Goal: Task Accomplishment & Management: Manage account settings

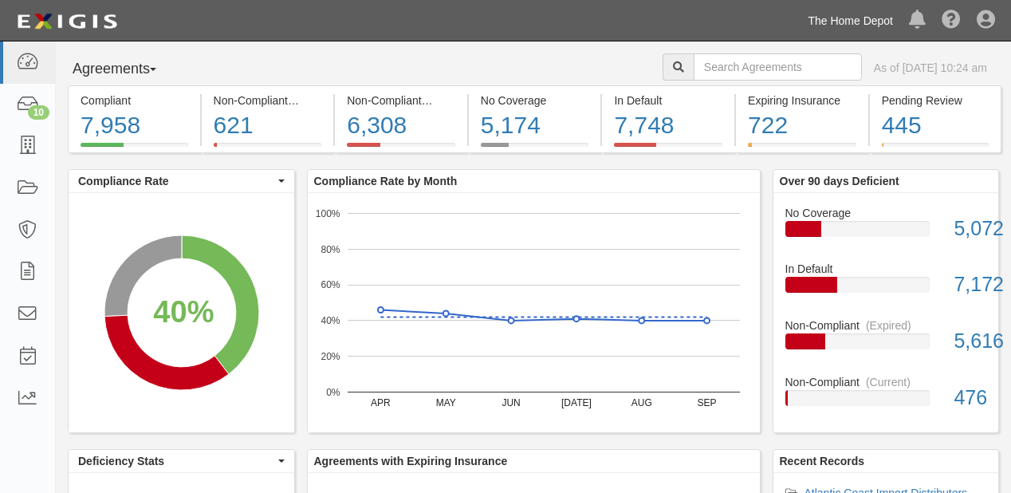
click at [854, 34] on link "The Home Depot" at bounding box center [849, 21] width 101 height 32
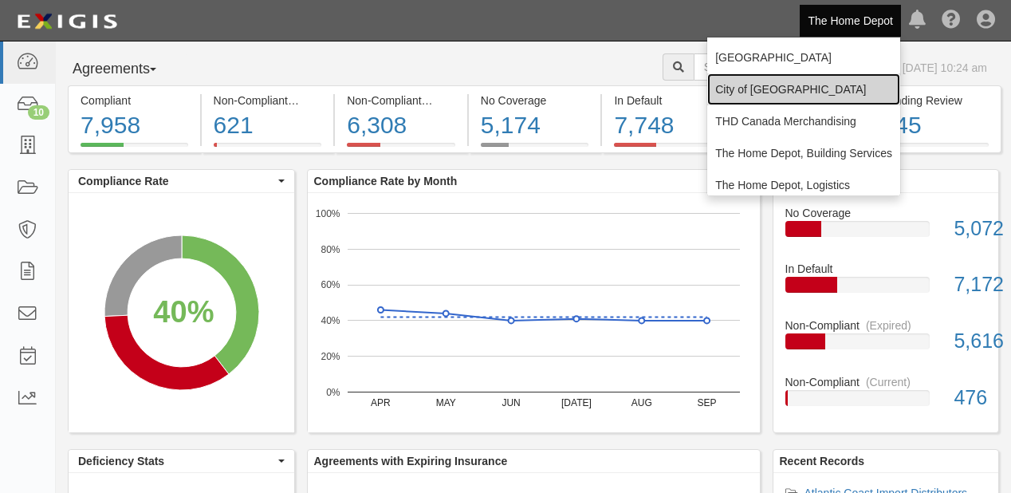
click at [785, 90] on link "City of [GEOGRAPHIC_DATA]" at bounding box center [803, 89] width 193 height 32
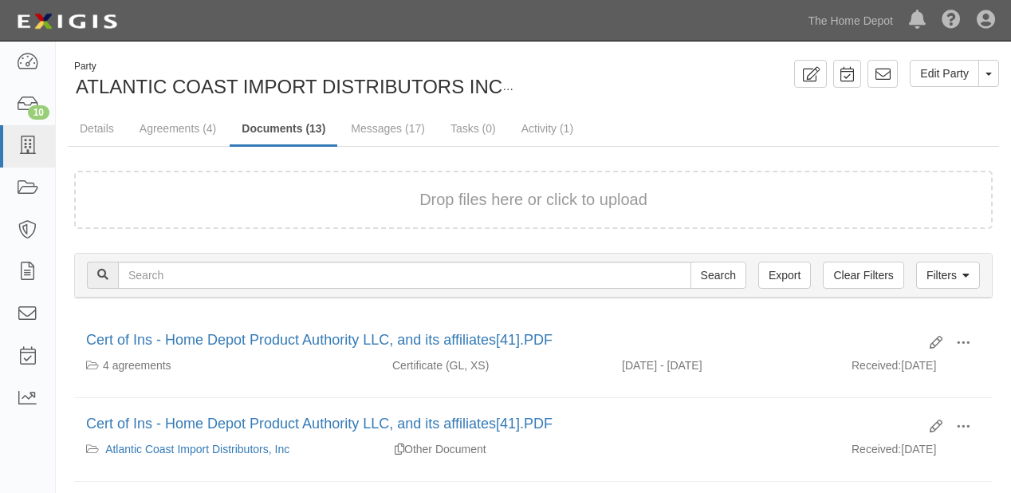
scroll to position [191, 0]
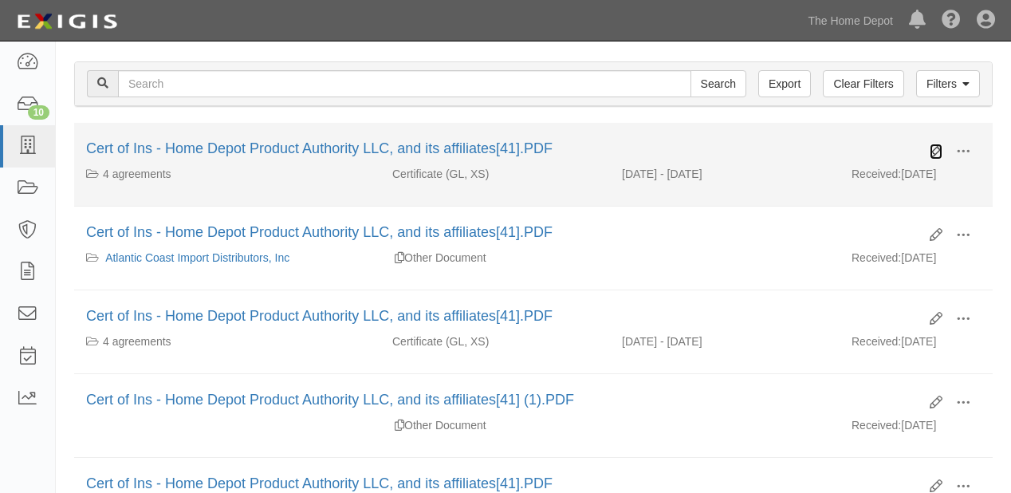
click at [940, 150] on icon at bounding box center [935, 151] width 13 height 13
click at [932, 147] on icon at bounding box center [935, 151] width 13 height 13
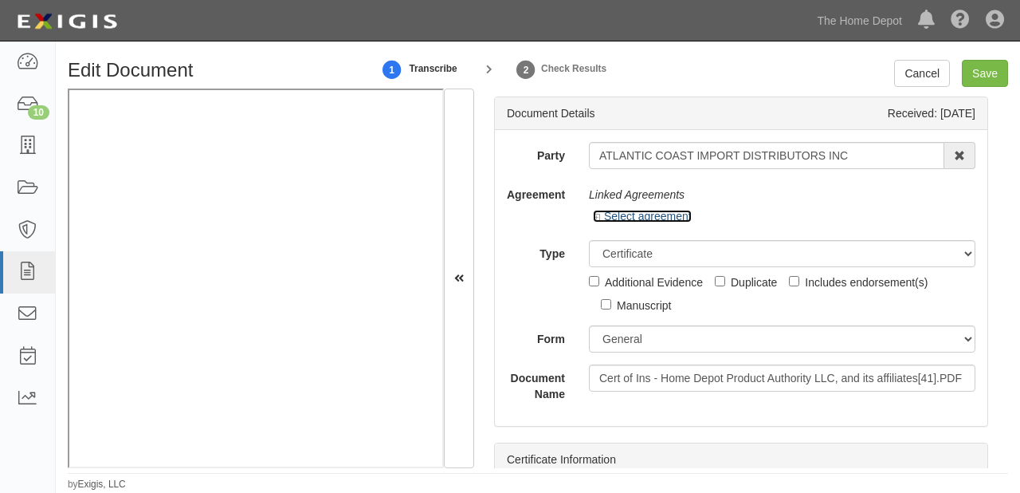
click at [668, 210] on link "Select agreement" at bounding box center [642, 216] width 99 height 13
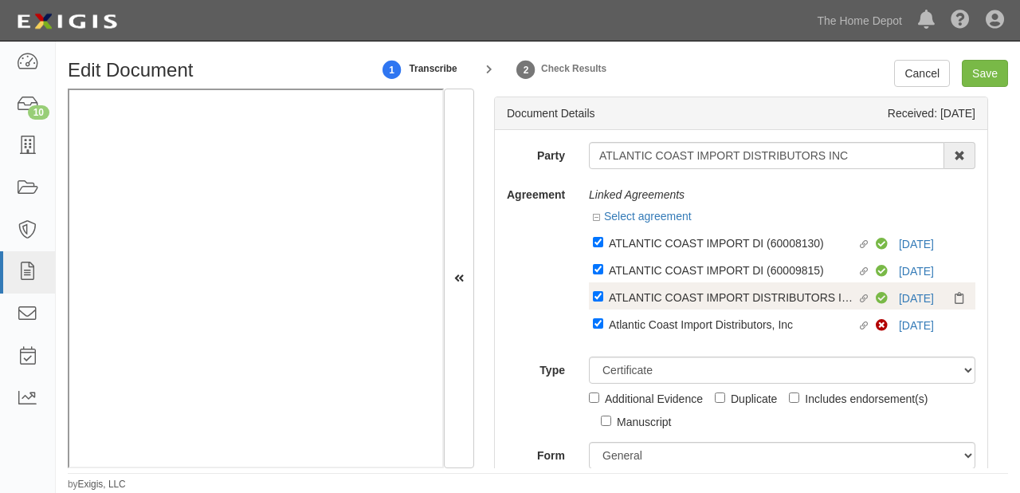
click at [661, 287] on div "Linked agreement ATLANTIC COAST IMPORT DISTRIBUTORS INC Linked agreement Compli…" at bounding box center [782, 295] width 387 height 27
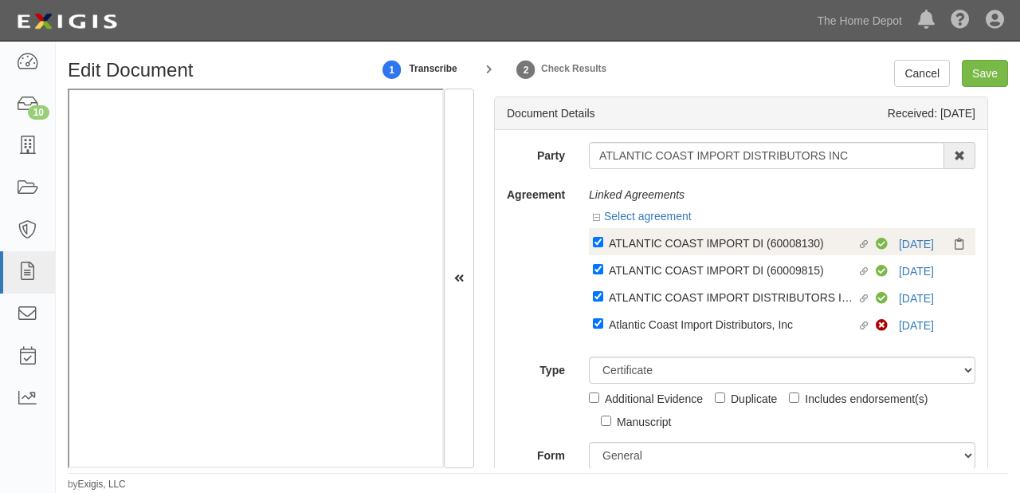
click at [647, 250] on div "ATLANTIC COAST IMPORT DI (60008130)" at bounding box center [733, 243] width 249 height 18
click at [603, 247] on input "Linked agreement ATLANTIC COAST IMPORT DI (60008130) Linked agreement" at bounding box center [598, 242] width 10 height 10
checkbox input "false"
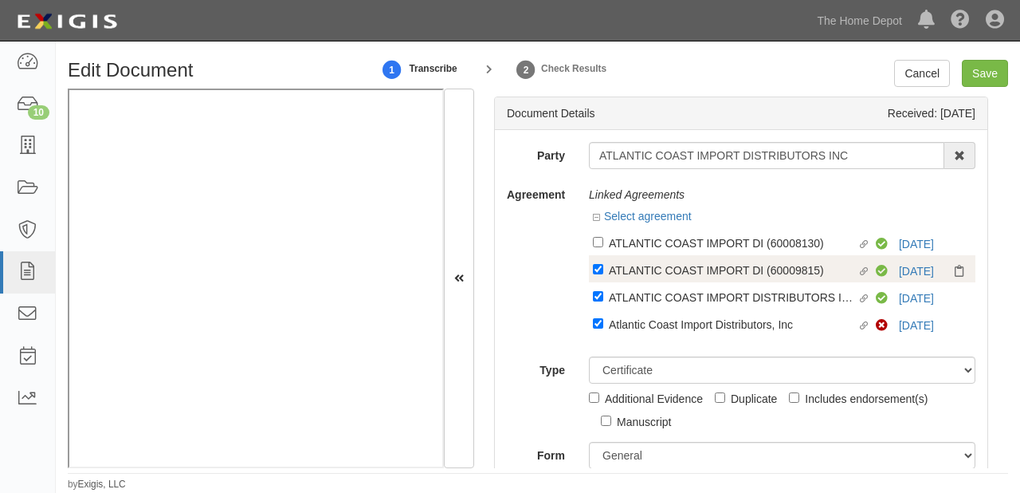
click at [646, 265] on div "ATLANTIC COAST IMPORT DI (60009815)" at bounding box center [733, 270] width 249 height 18
click at [603, 265] on input "Linked agreement ATLANTIC COAST IMPORT DI (60009815) Linked agreement" at bounding box center [598, 269] width 10 height 10
checkbox input "false"
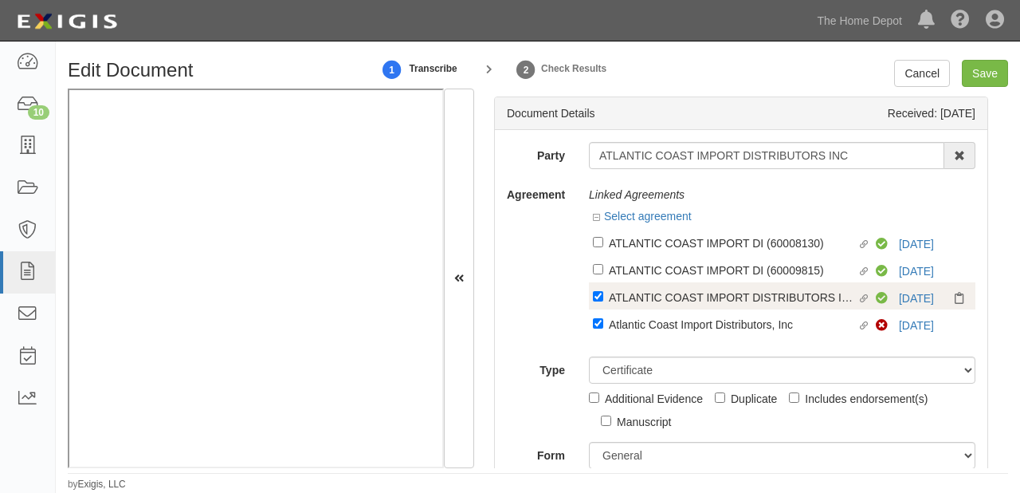
click at [644, 295] on div "ATLANTIC COAST IMPORT DISTRIBUTORS INC" at bounding box center [733, 297] width 249 height 18
click at [603, 295] on input "Linked agreement ATLANTIC COAST IMPORT DISTRIBUTORS INC Linked agreement" at bounding box center [598, 296] width 10 height 10
checkbox input "false"
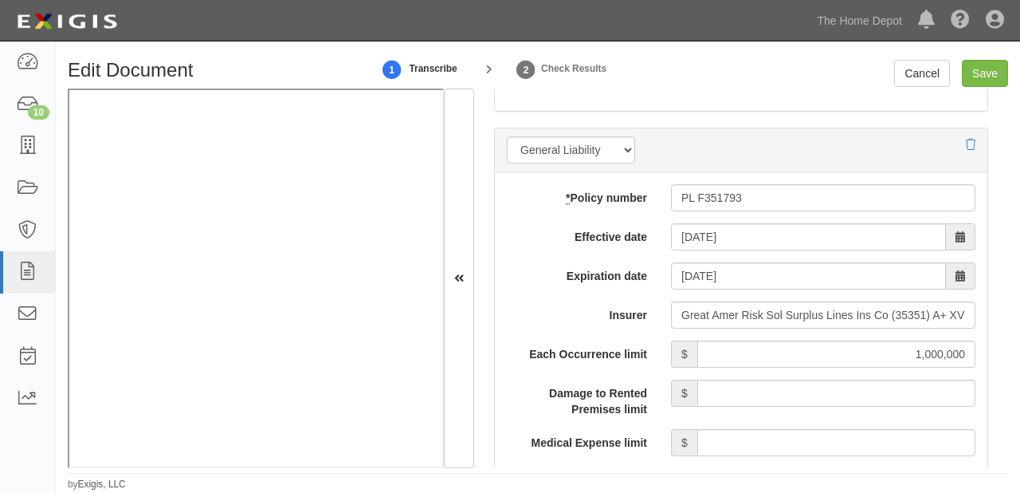
scroll to position [1364, 0]
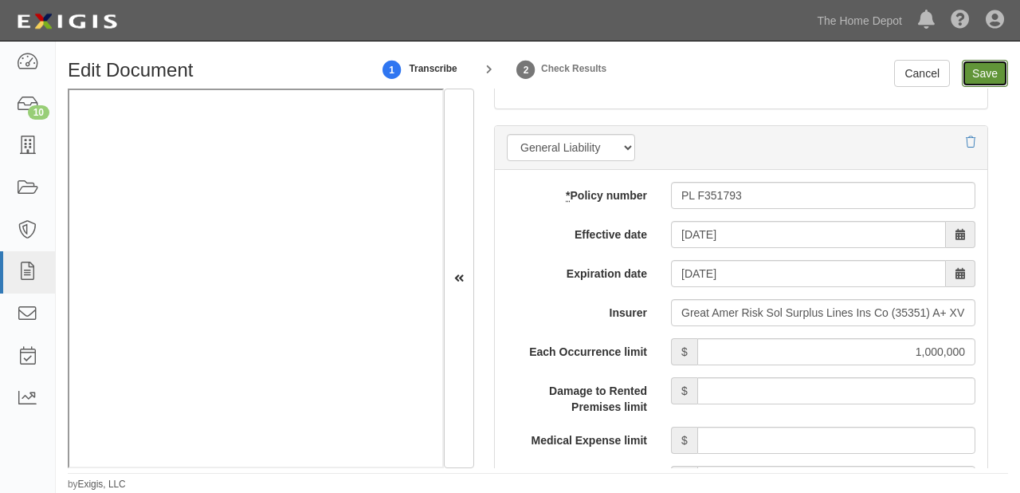
click at [991, 80] on input "Save" at bounding box center [985, 73] width 46 height 27
type input "1000000"
type input "2000000"
type input "7000000"
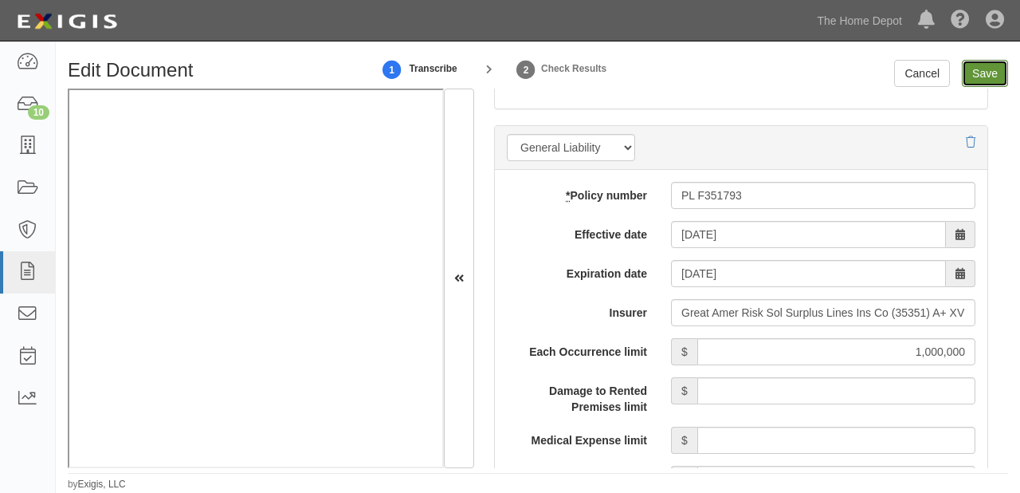
type input "7000000"
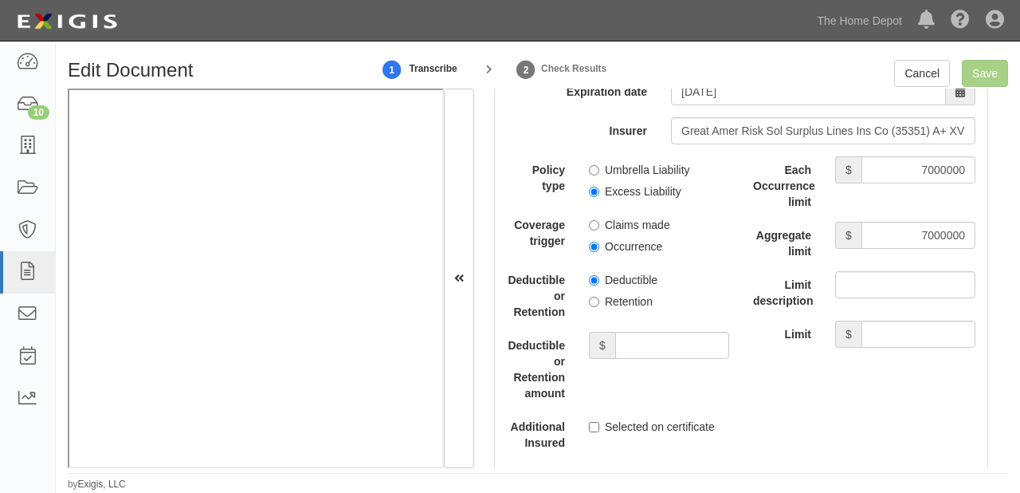
scroll to position [3595, 0]
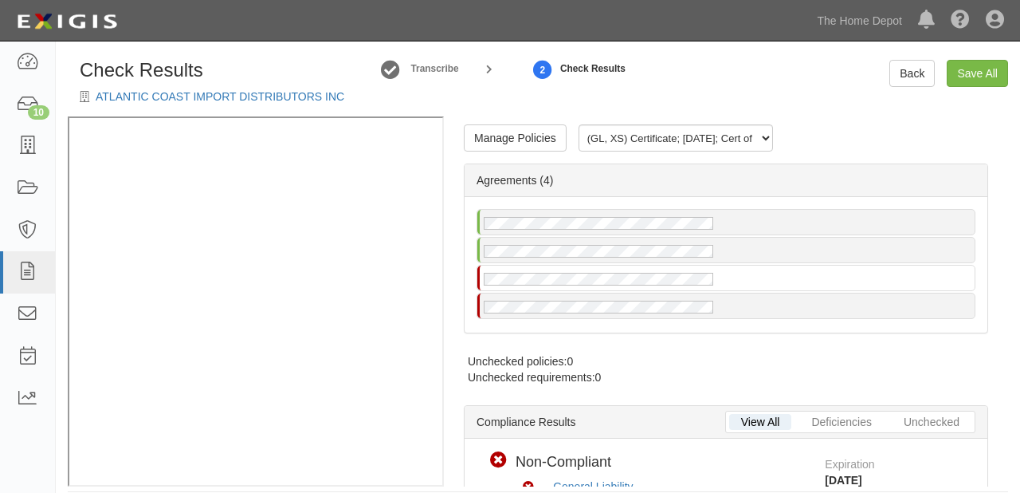
radio input "true"
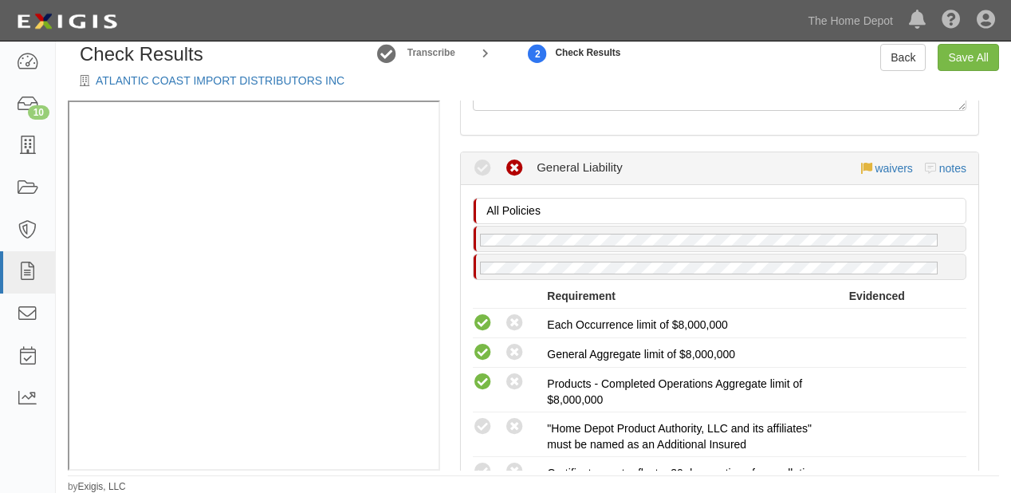
scroll to position [574, 0]
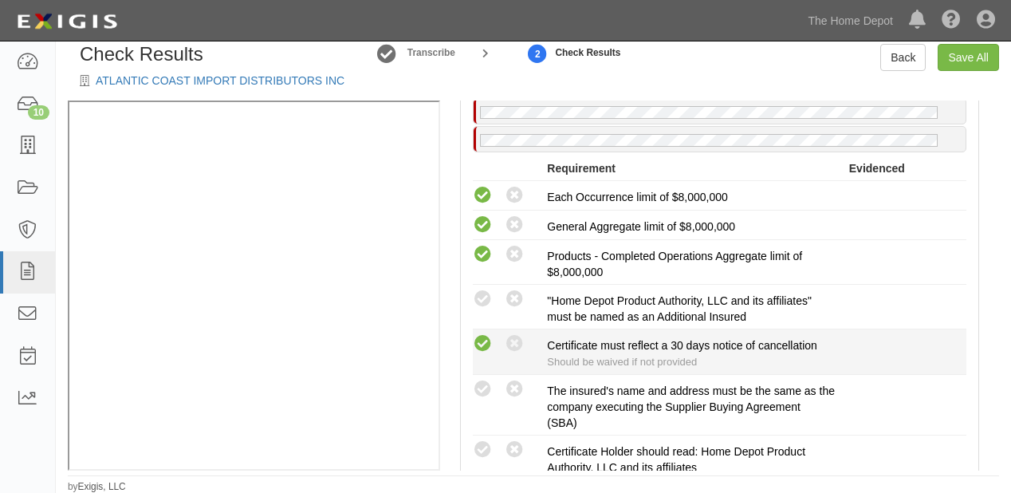
drag, startPoint x: 484, startPoint y: 292, endPoint x: 485, endPoint y: 340, distance: 47.8
click at [484, 294] on icon at bounding box center [483, 299] width 20 height 20
radio input "true"
click at [520, 338] on icon at bounding box center [514, 344] width 20 height 20
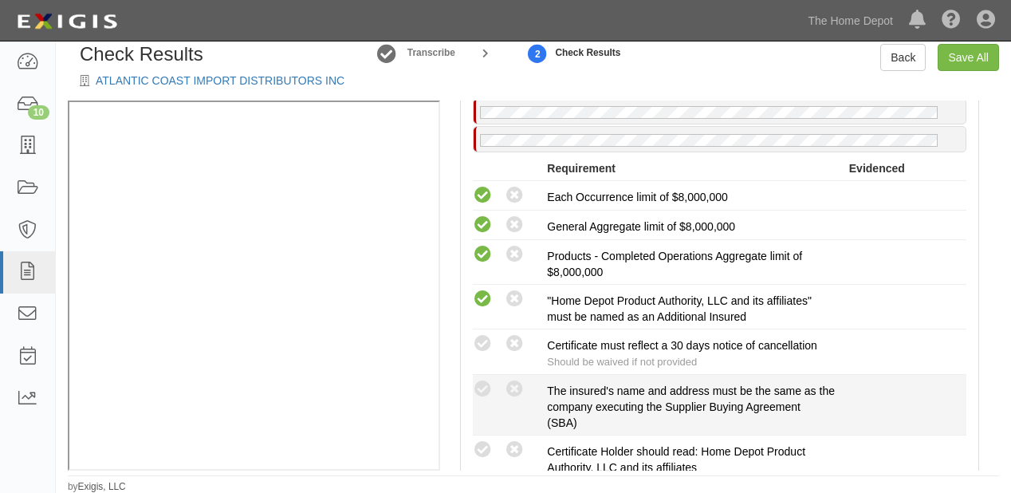
radio input "true"
drag, startPoint x: 484, startPoint y: 382, endPoint x: 483, endPoint y: 427, distance: 45.4
click at [483, 386] on icon at bounding box center [483, 389] width 20 height 20
radio input "true"
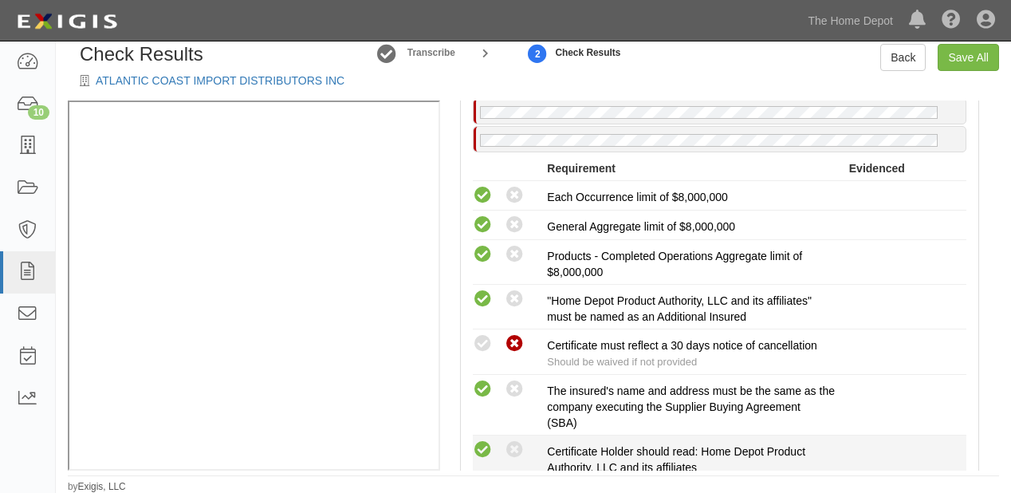
click at [482, 448] on icon at bounding box center [483, 450] width 20 height 20
radio input "true"
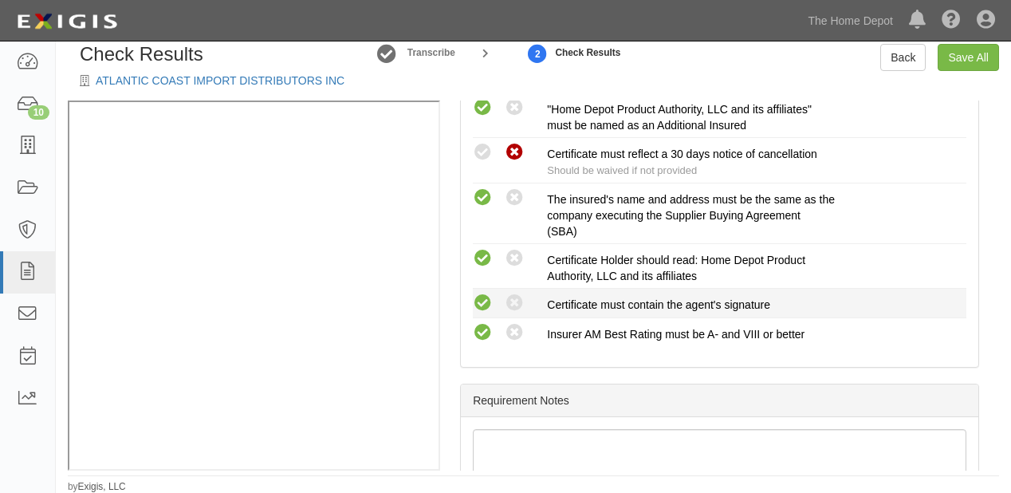
click at [484, 299] on icon at bounding box center [483, 303] width 20 height 20
radio input "true"
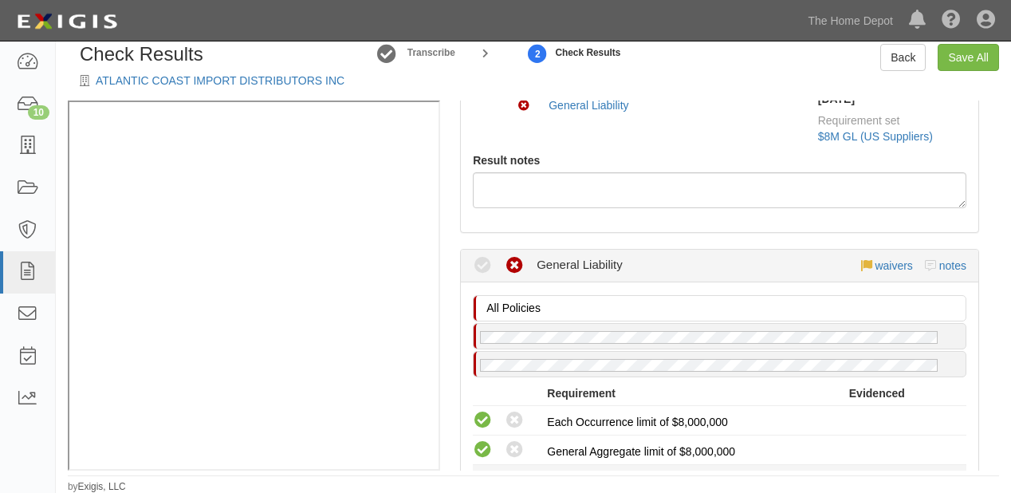
scroll to position [279, 0]
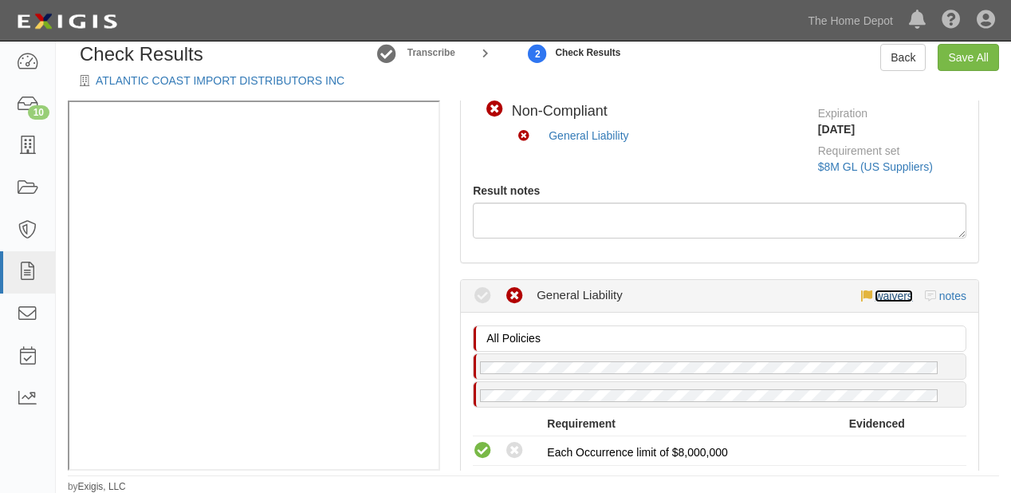
click at [879, 294] on link "waivers" at bounding box center [892, 295] width 37 height 13
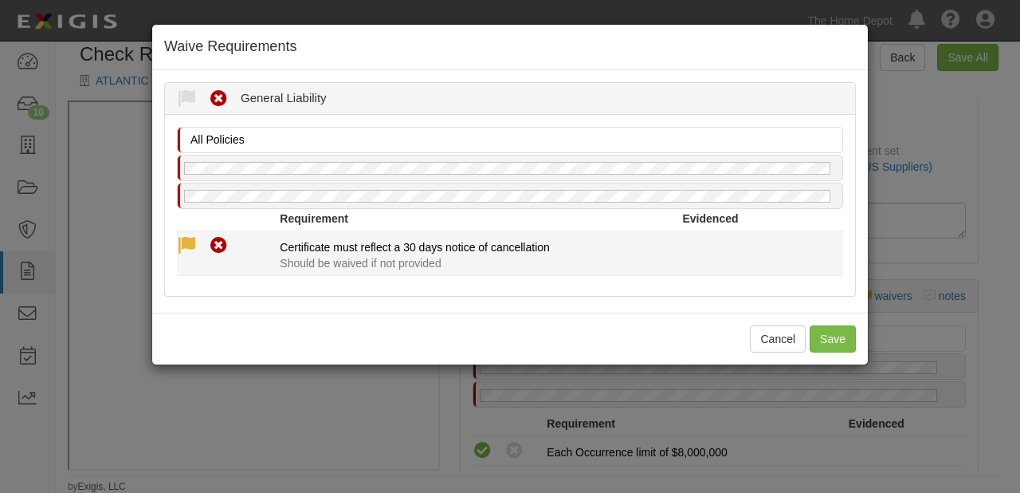
click at [188, 247] on icon at bounding box center [187, 246] width 20 height 20
radio input "true"
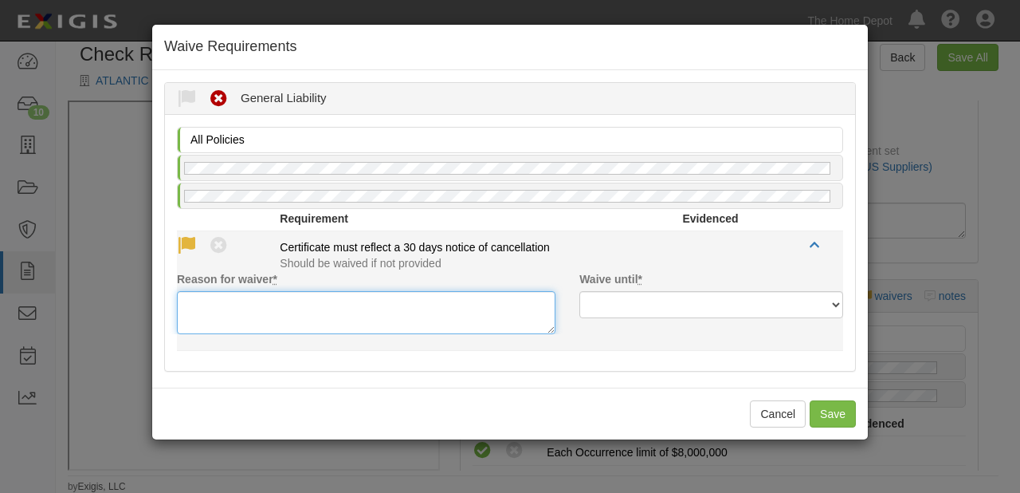
click at [194, 303] on textarea "Reason for waiver *" at bounding box center [366, 312] width 379 height 43
paste textarea "waived per client"
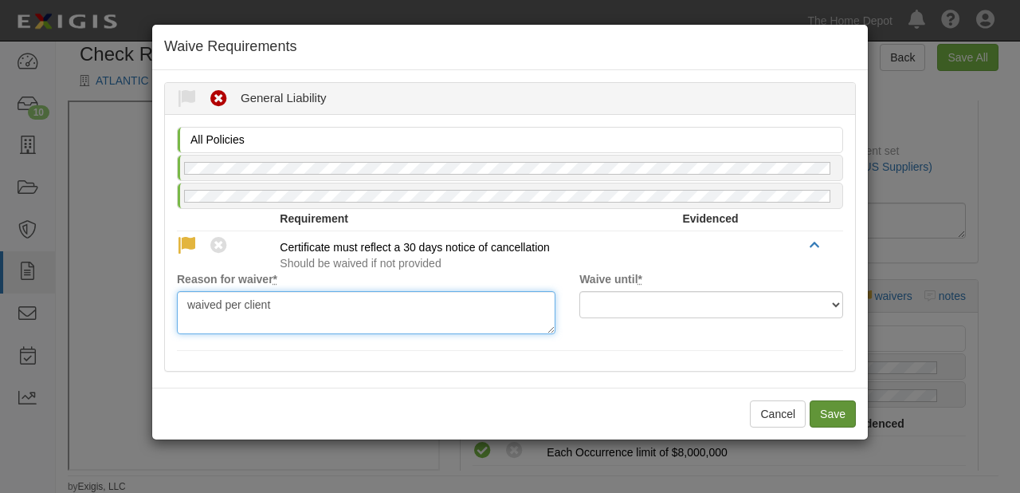
type textarea "waived per client"
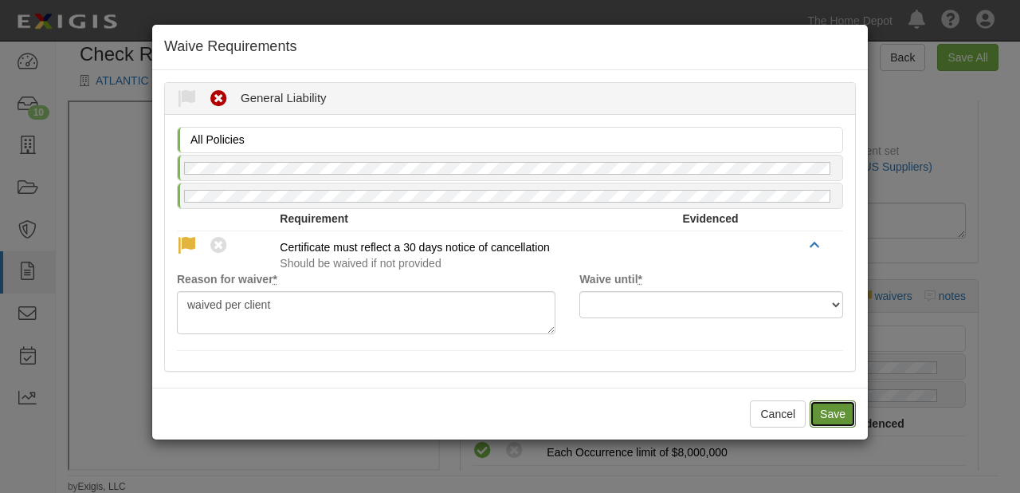
click at [839, 408] on button "Save" at bounding box center [833, 413] width 46 height 27
radio input "true"
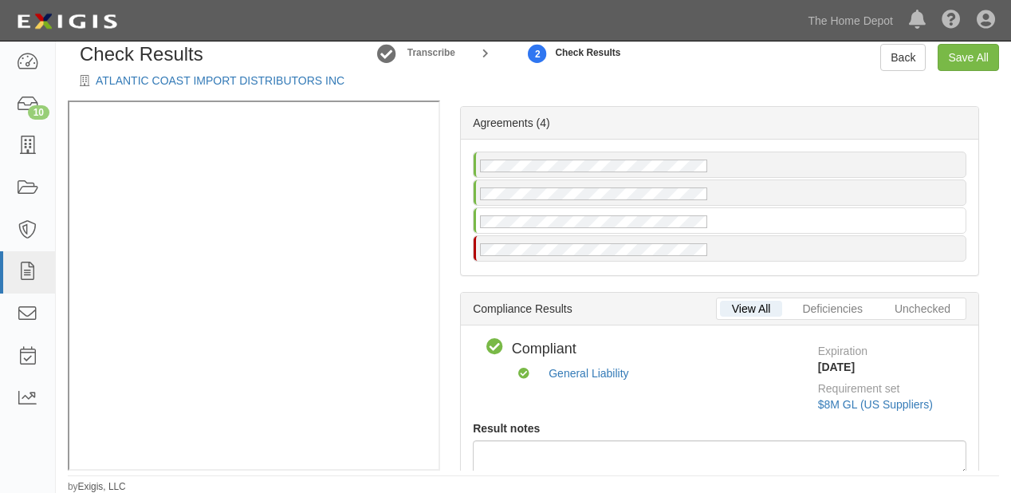
scroll to position [0, 0]
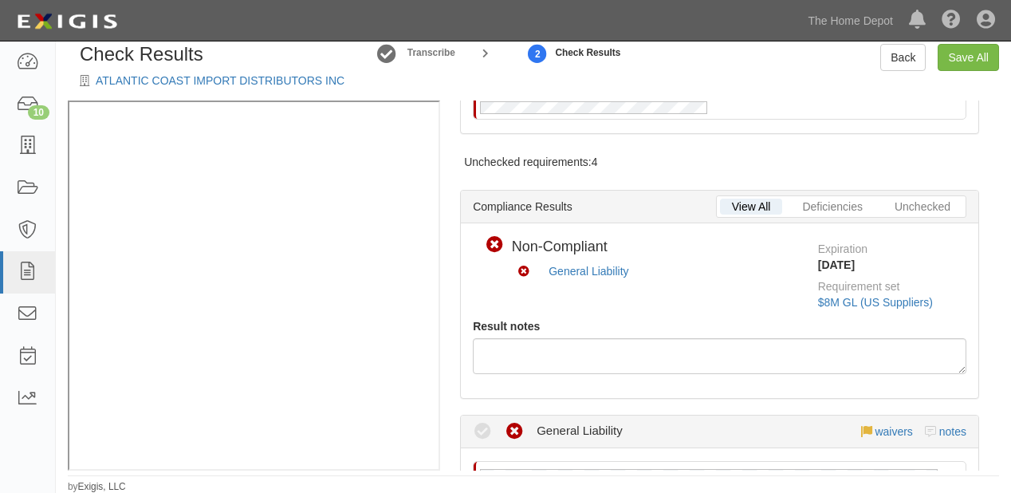
scroll to position [191, 0]
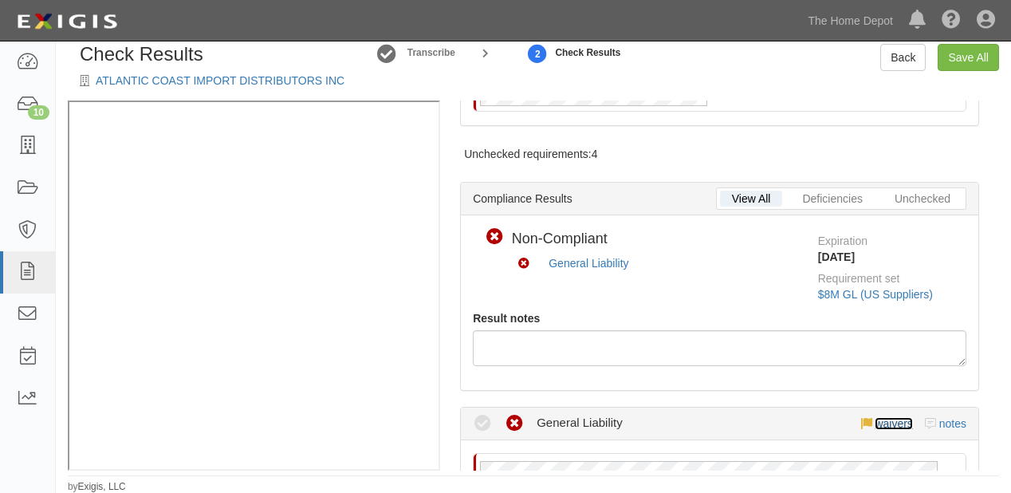
click at [878, 424] on link "waivers" at bounding box center [892, 423] width 37 height 13
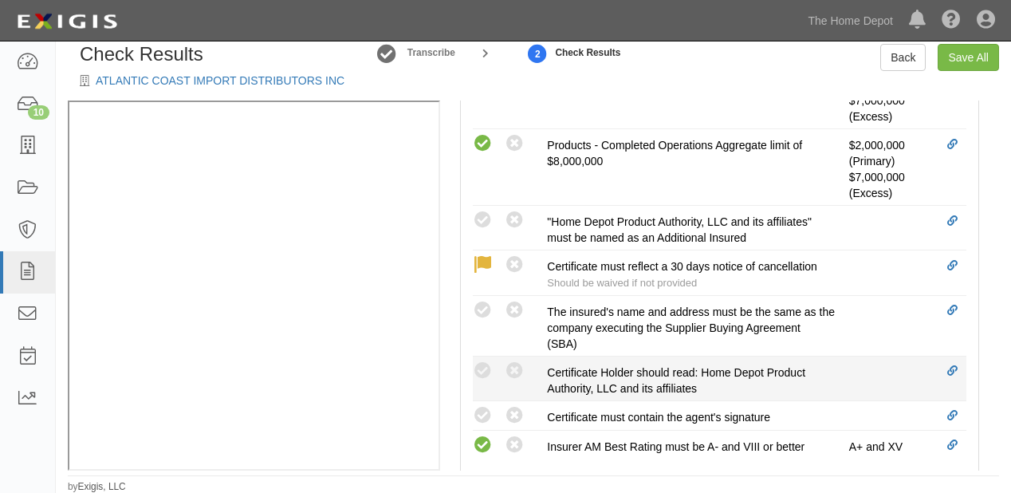
scroll to position [701, 0]
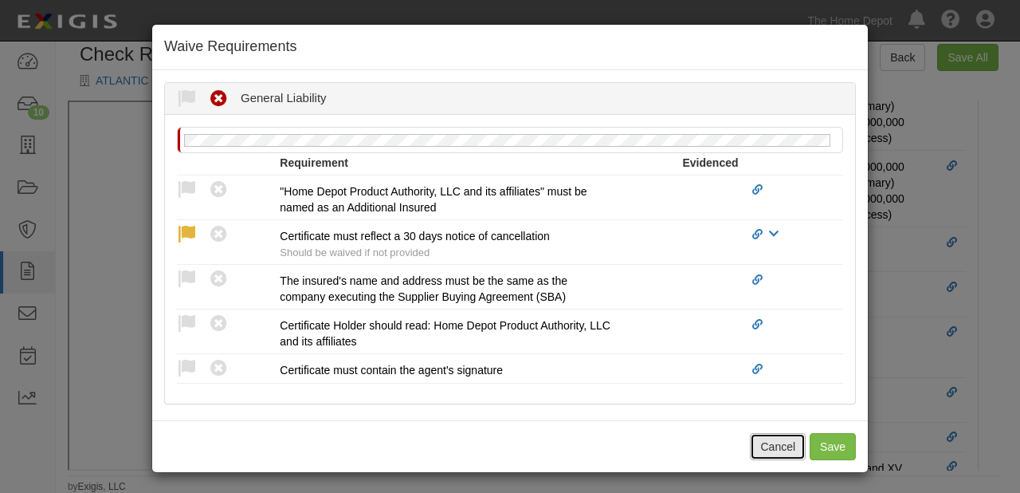
click at [778, 446] on button "Cancel" at bounding box center [778, 446] width 56 height 27
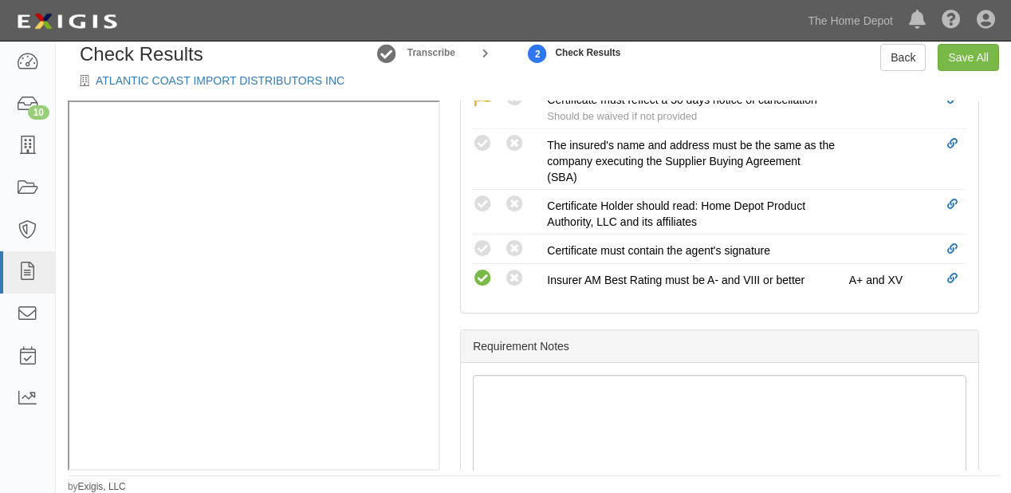
scroll to position [893, 0]
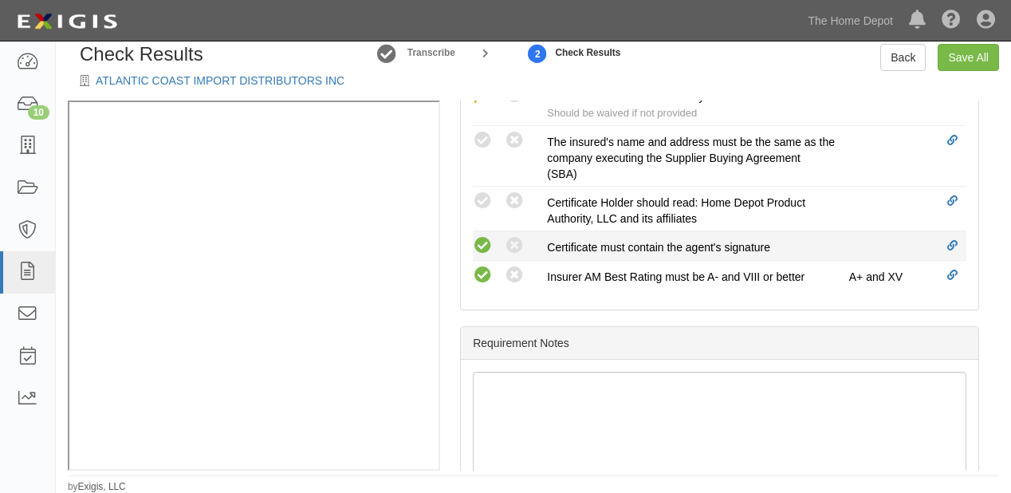
click at [481, 236] on icon at bounding box center [483, 246] width 20 height 20
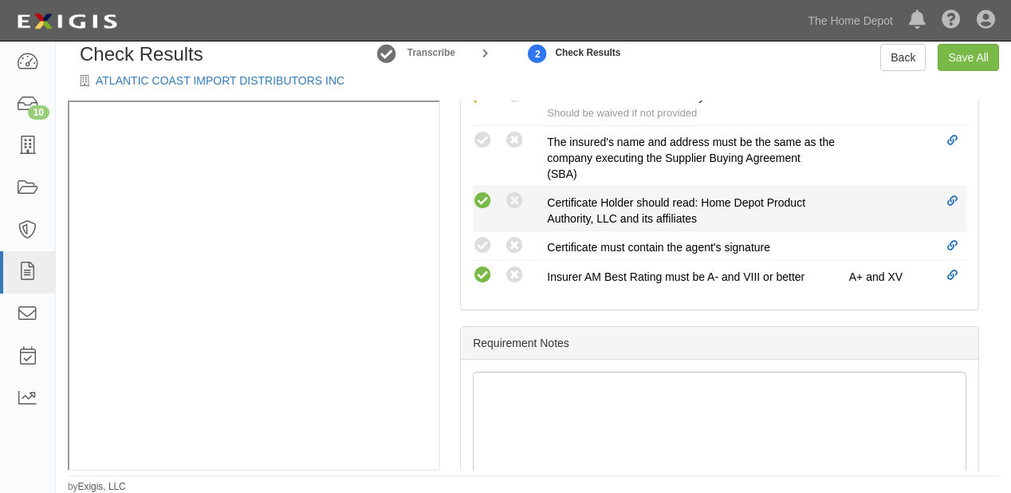
radio input "true"
click at [483, 195] on icon at bounding box center [483, 201] width 20 height 20
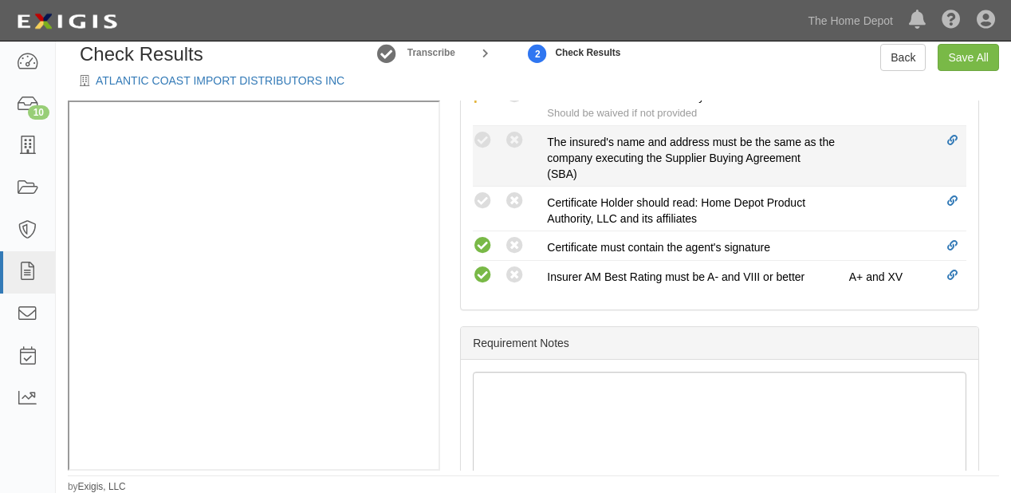
radio input "true"
click at [484, 144] on icon at bounding box center [483, 141] width 20 height 20
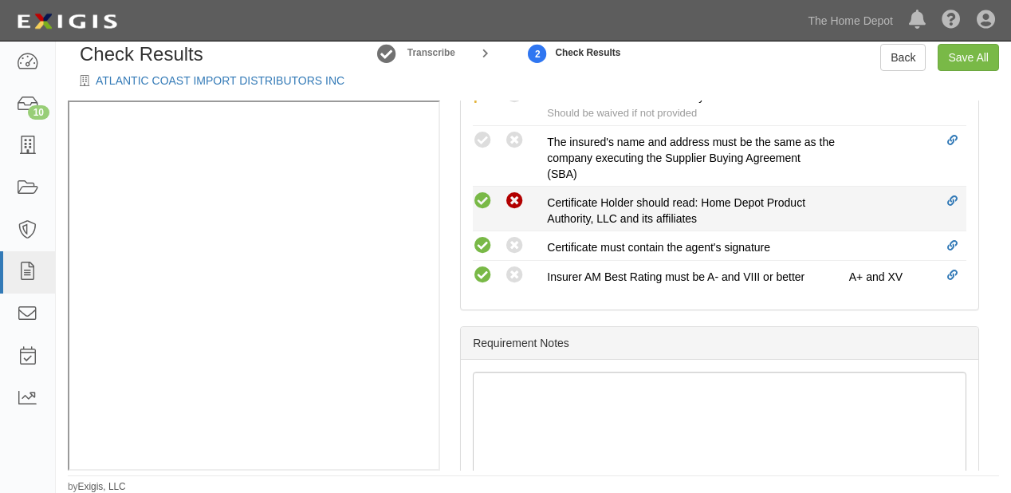
radio input "true"
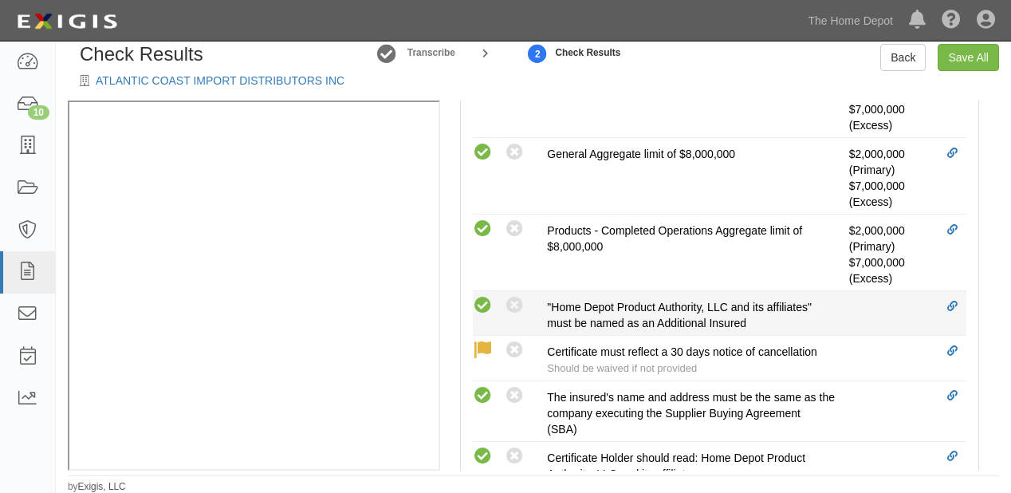
click at [474, 303] on icon at bounding box center [483, 306] width 20 height 20
radio input "true"
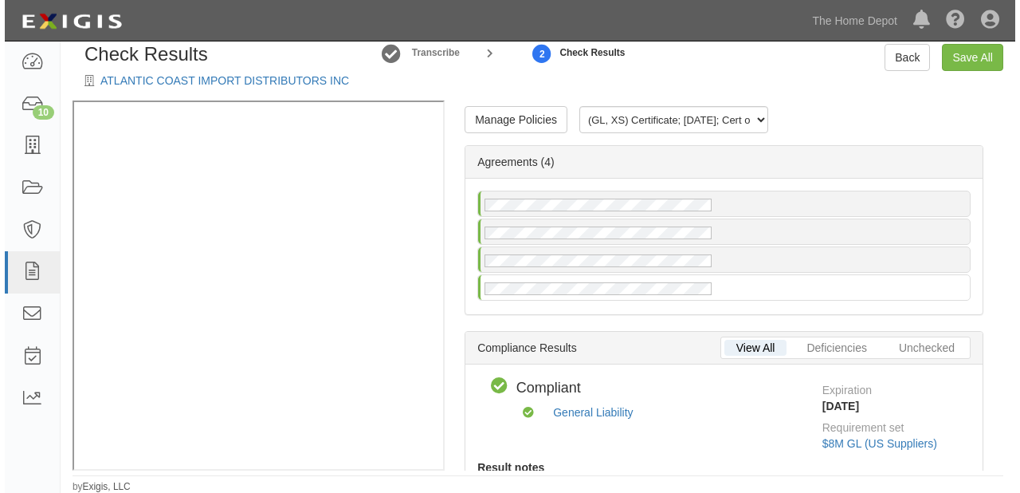
scroll to position [0, 0]
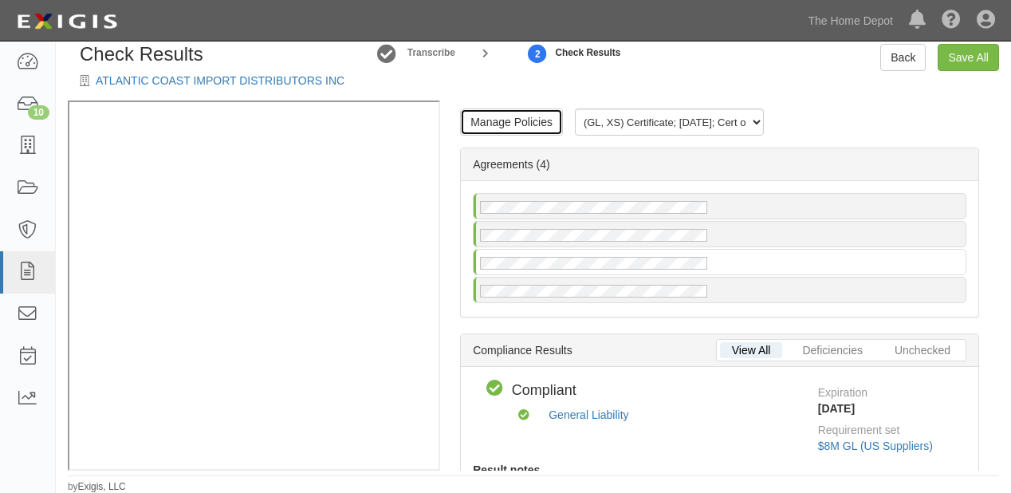
click at [512, 124] on link "Manage Policies" at bounding box center [511, 121] width 103 height 27
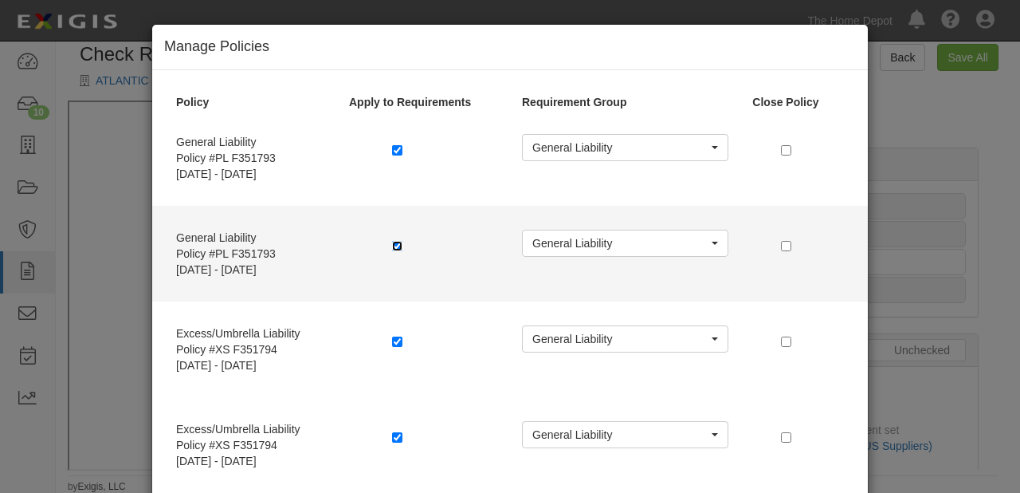
click at [392, 242] on input "checkbox" at bounding box center [397, 246] width 10 height 10
checkbox input "false"
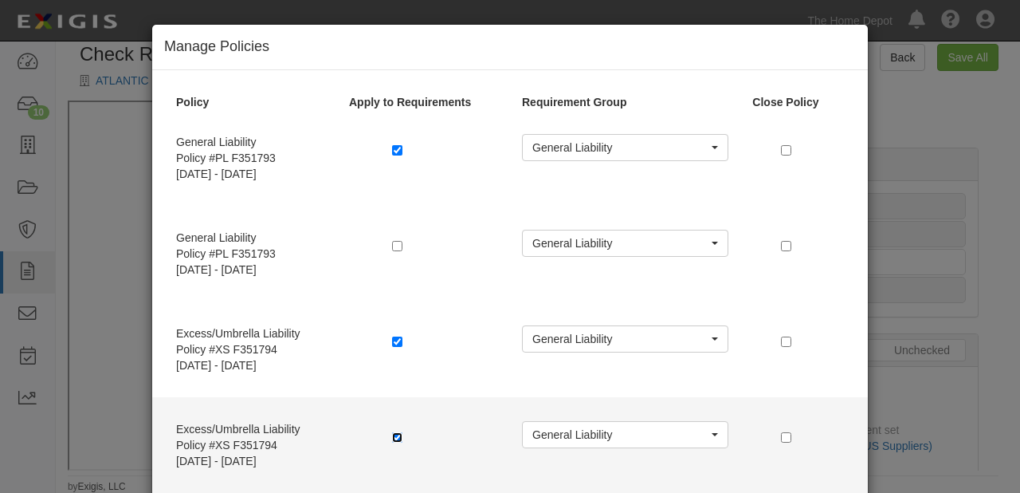
click at [395, 434] on input "checkbox" at bounding box center [397, 437] width 10 height 10
checkbox input "false"
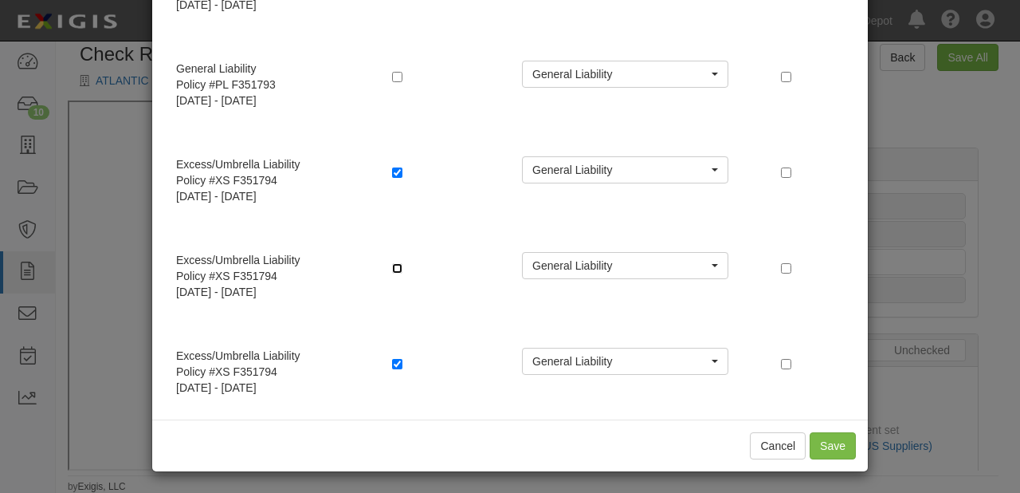
scroll to position [171, 0]
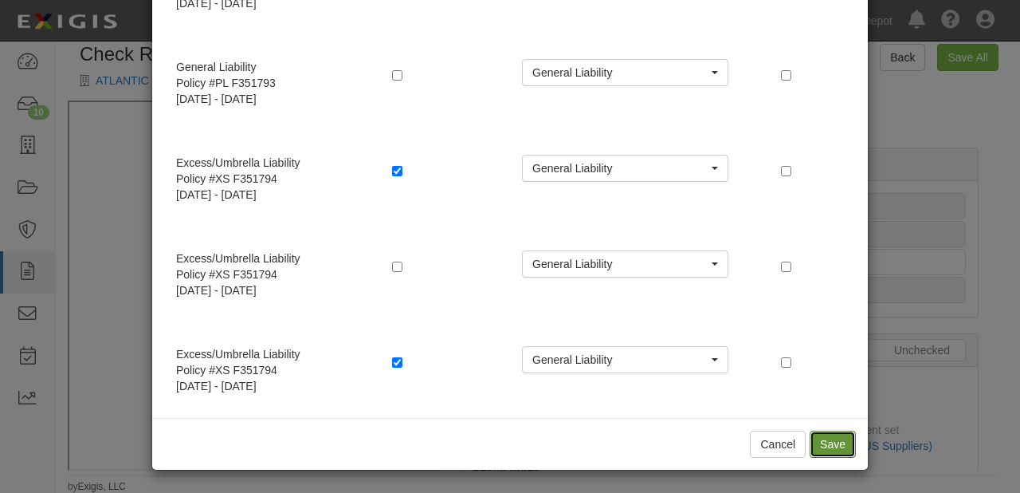
click at [818, 438] on button "Save" at bounding box center [833, 443] width 46 height 27
click at [760, 443] on button "Cancel" at bounding box center [778, 443] width 56 height 27
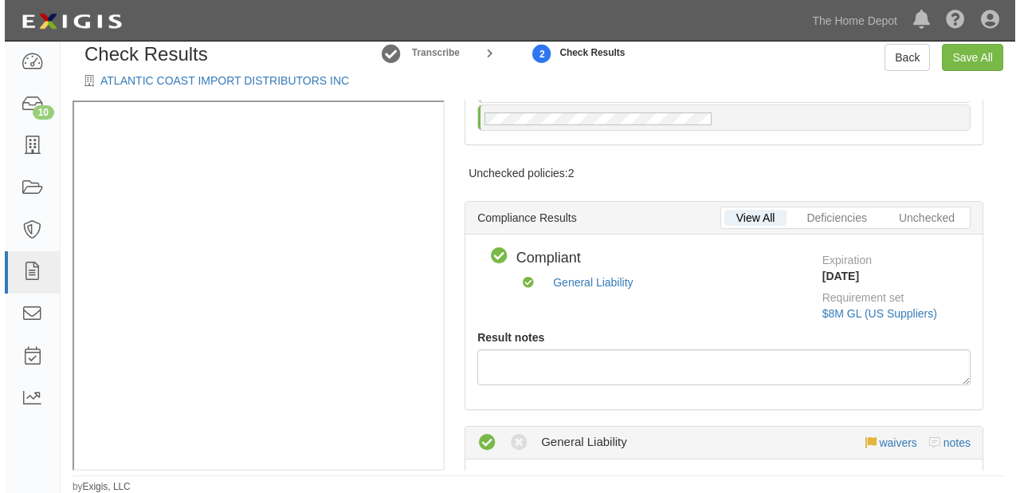
scroll to position [191, 0]
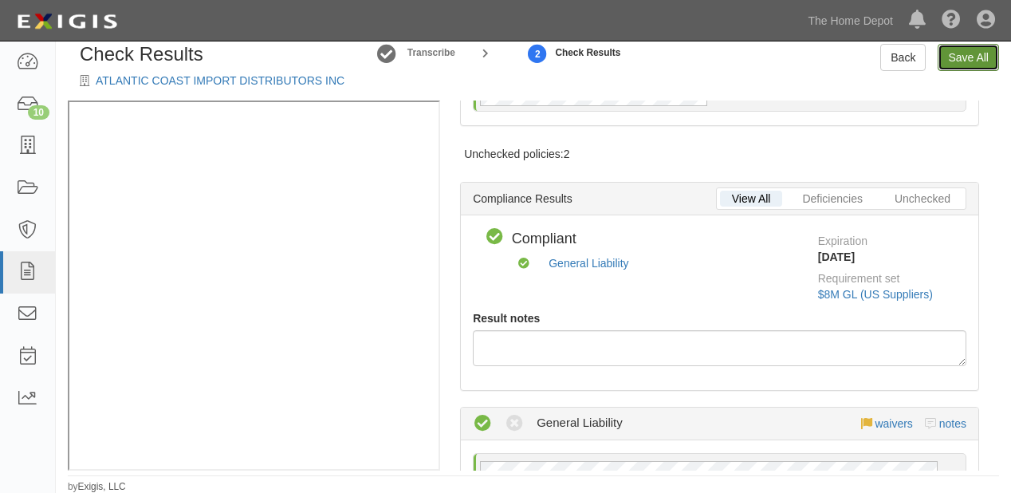
click at [960, 59] on link "Save All" at bounding box center [967, 57] width 61 height 27
radio input "false"
radio input "true"
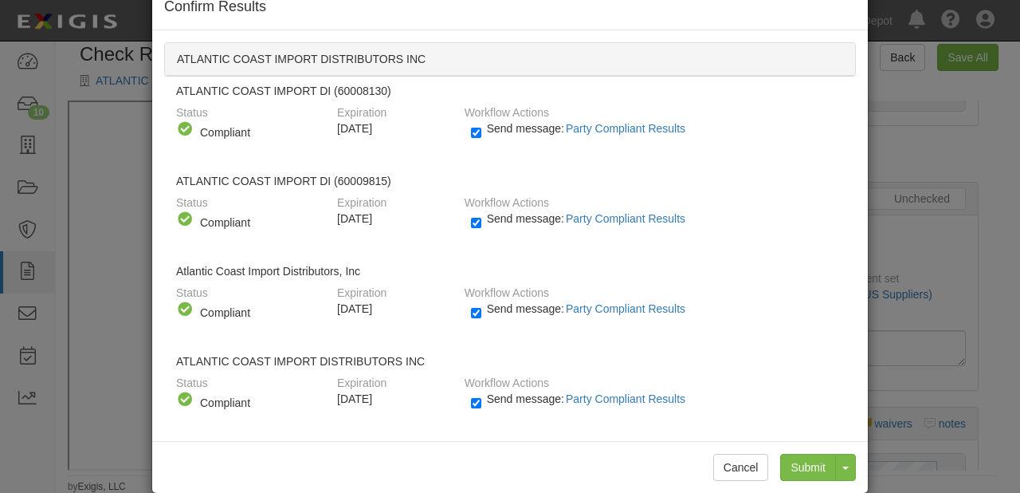
scroll to position [60, 0]
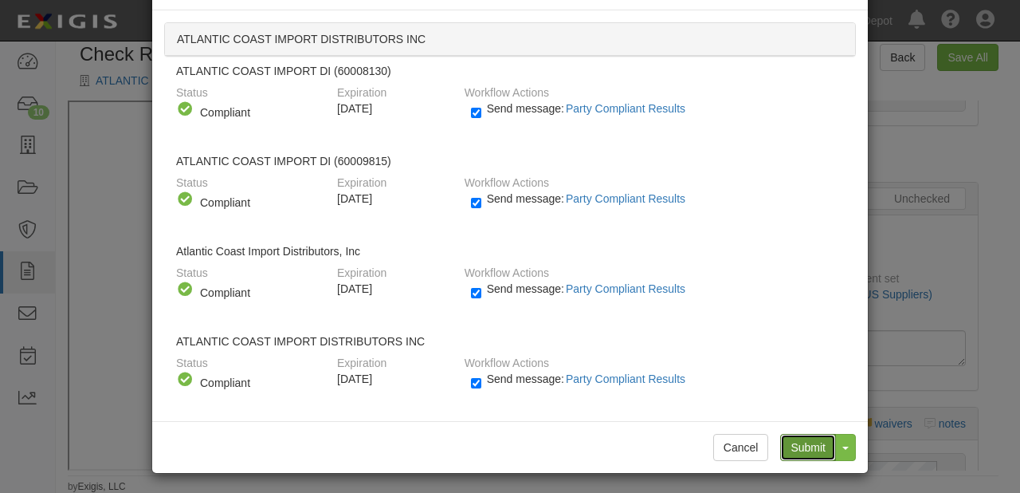
click at [796, 439] on input "Submit" at bounding box center [808, 447] width 56 height 27
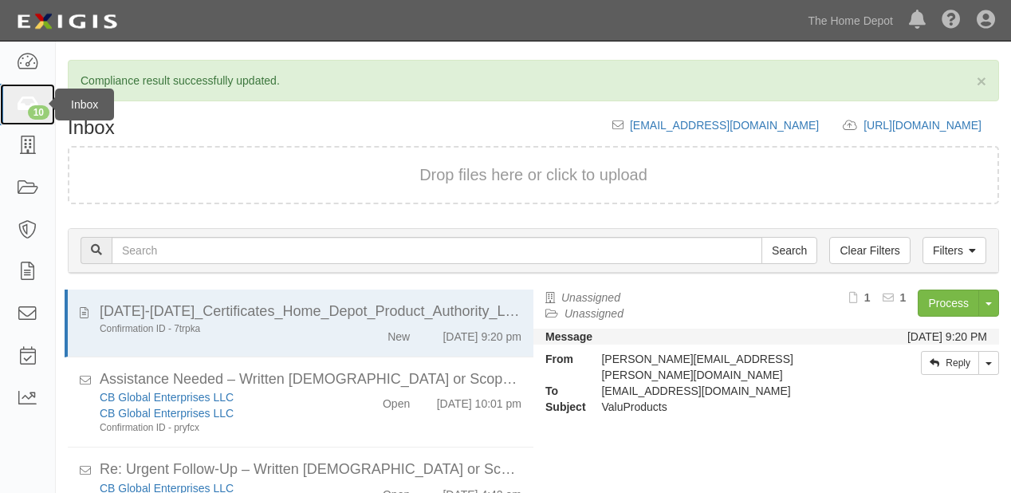
click at [0, 88] on link "10" at bounding box center [27, 105] width 55 height 42
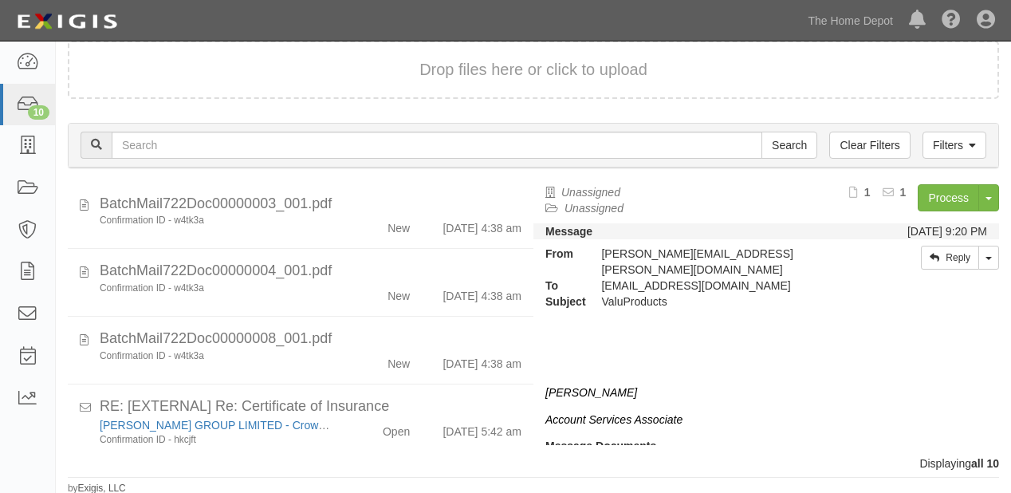
scroll to position [477, 0]
